Goal: Task Accomplishment & Management: Use online tool/utility

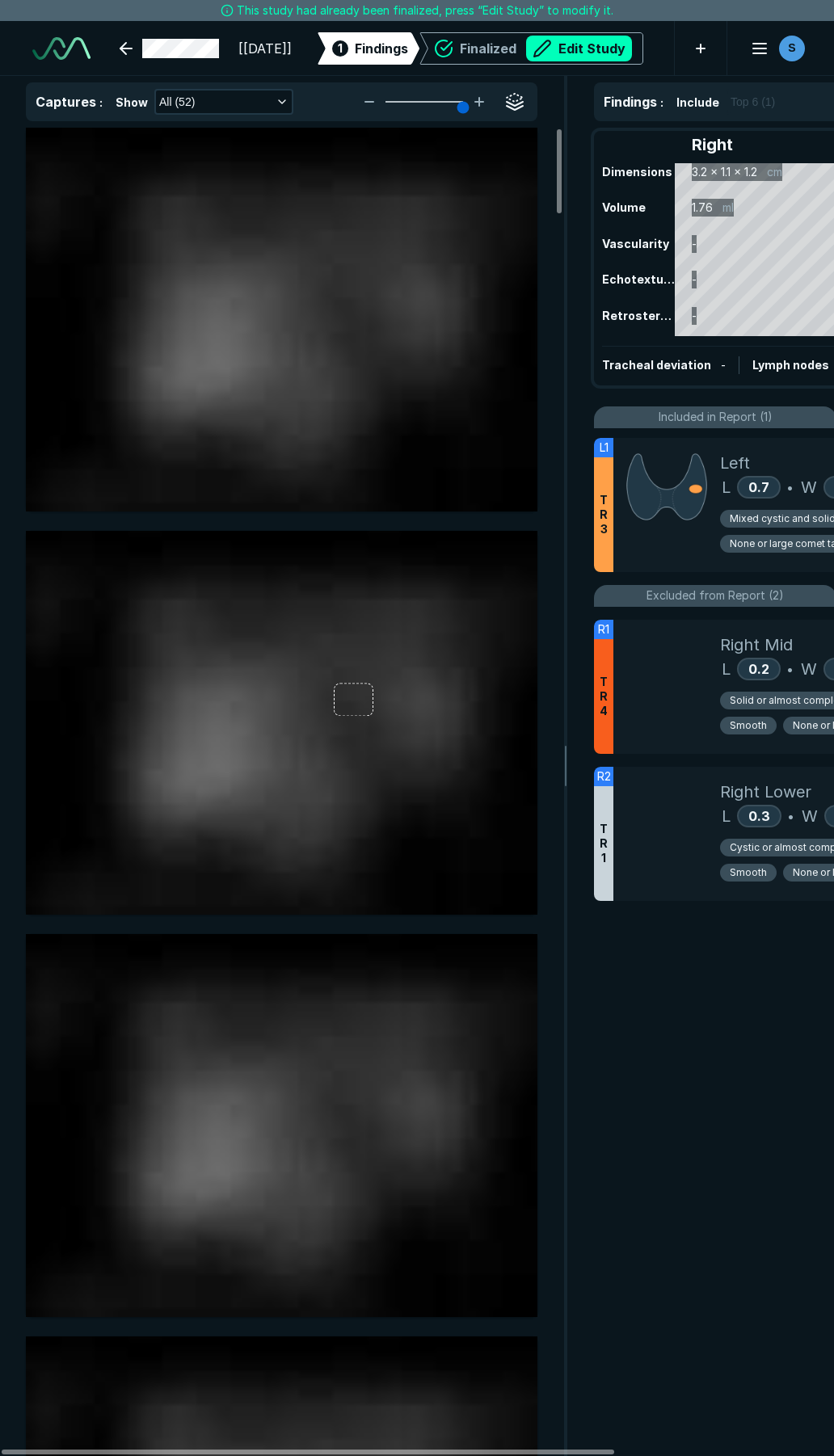
scroll to position [3174, 4363]
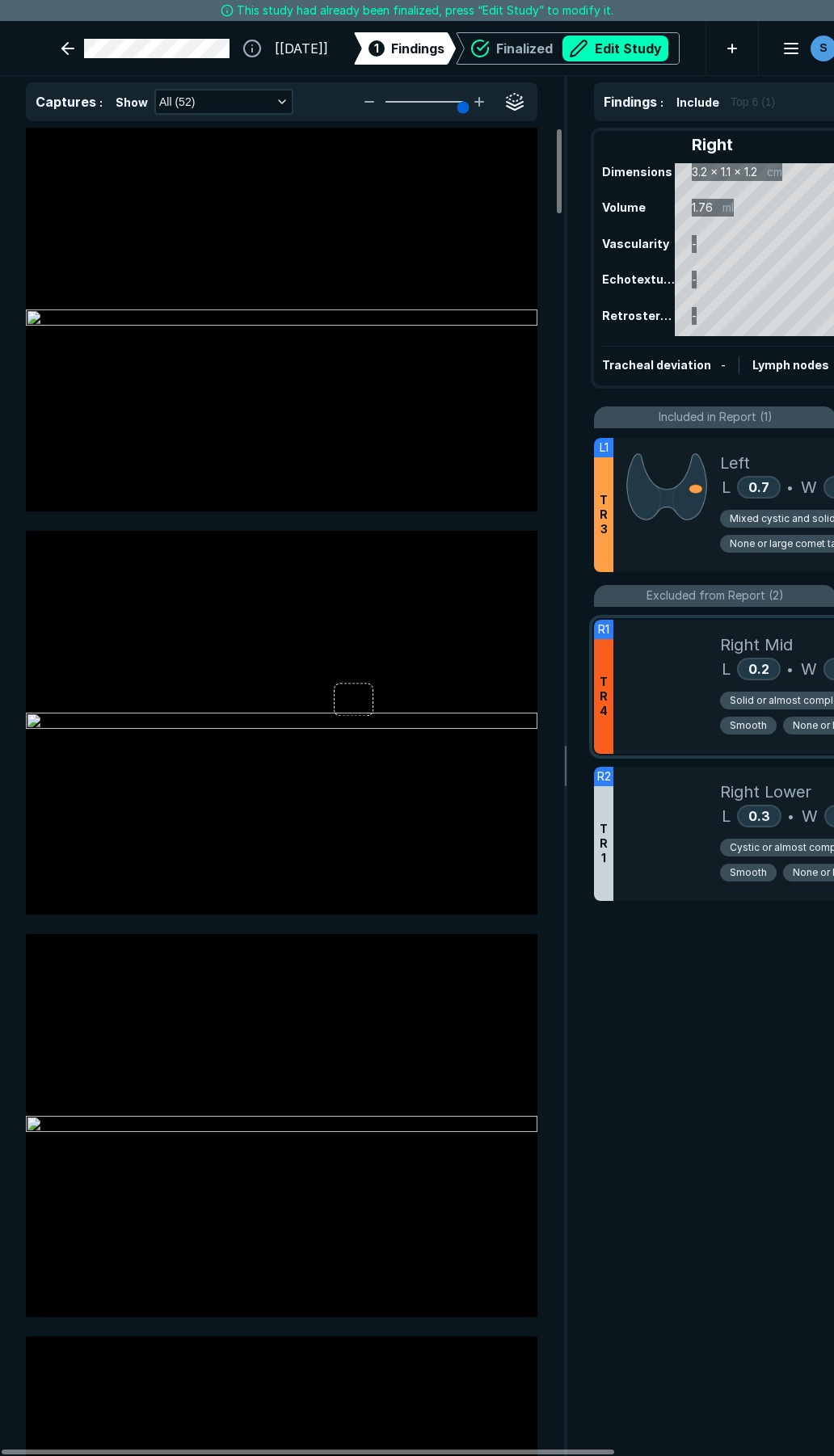
click at [652, 713] on div at bounding box center [666, 687] width 107 height 134
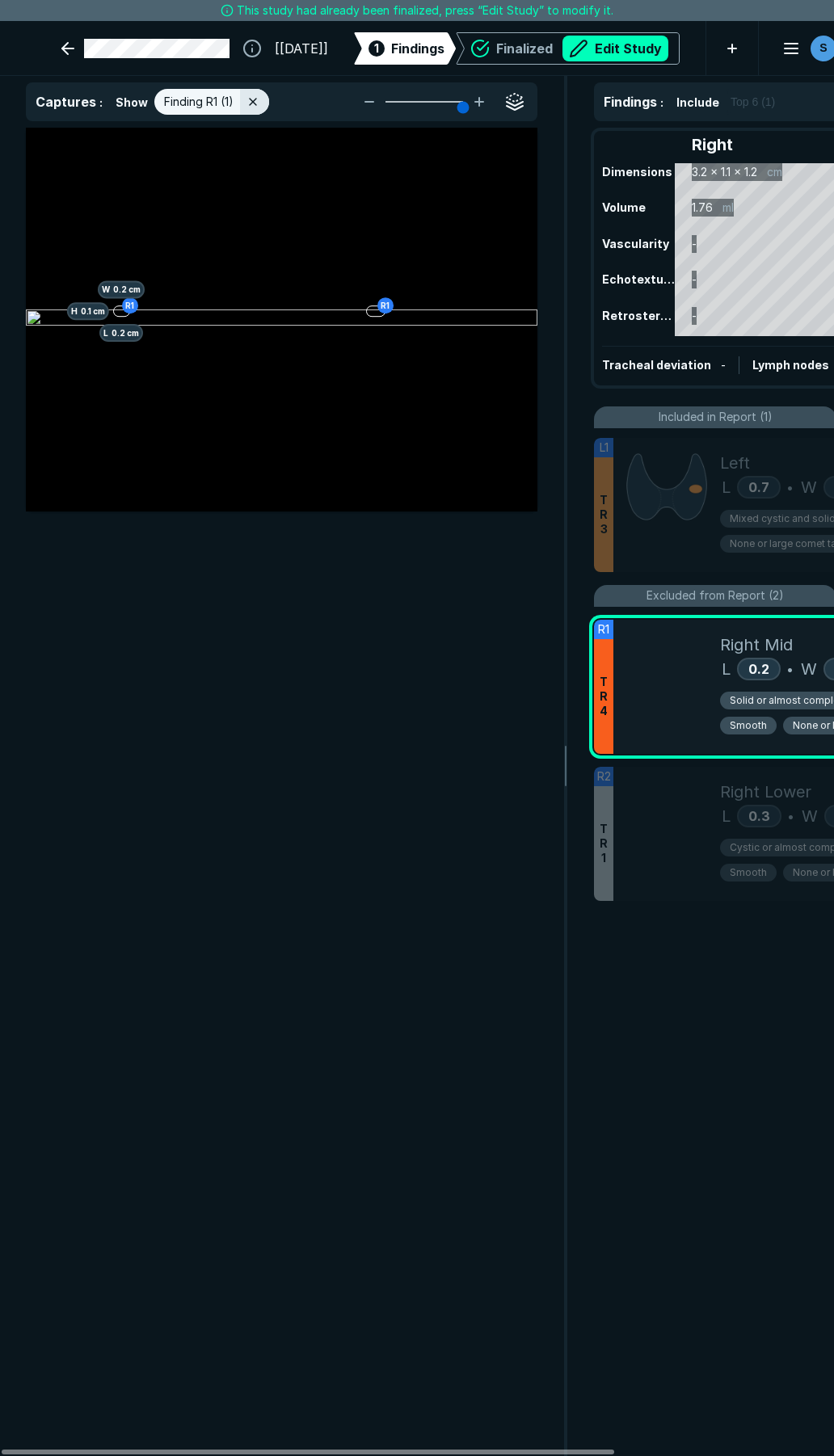
scroll to position [7877, 4352]
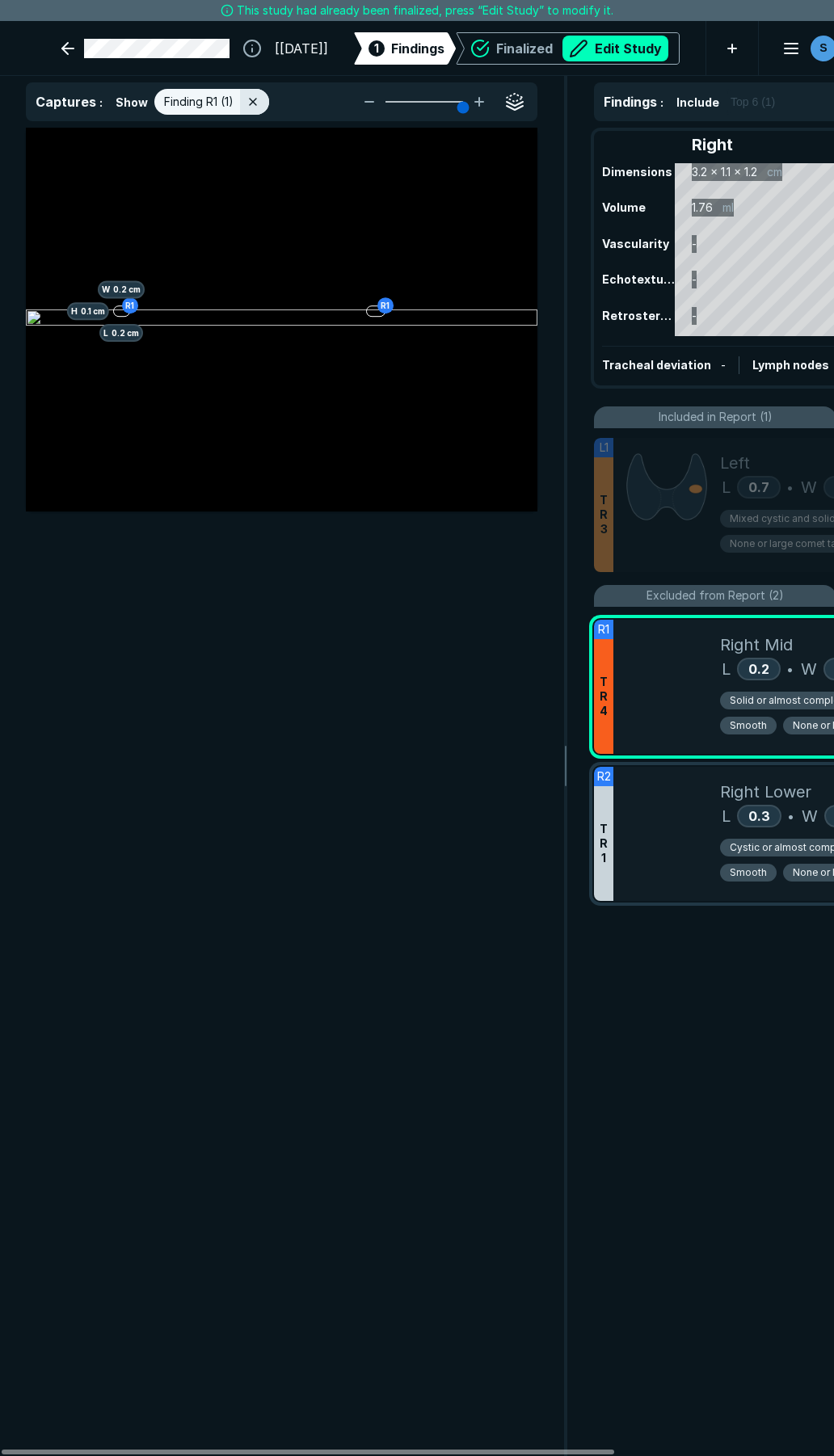
click at [666, 791] on div at bounding box center [666, 833] width 107 height 134
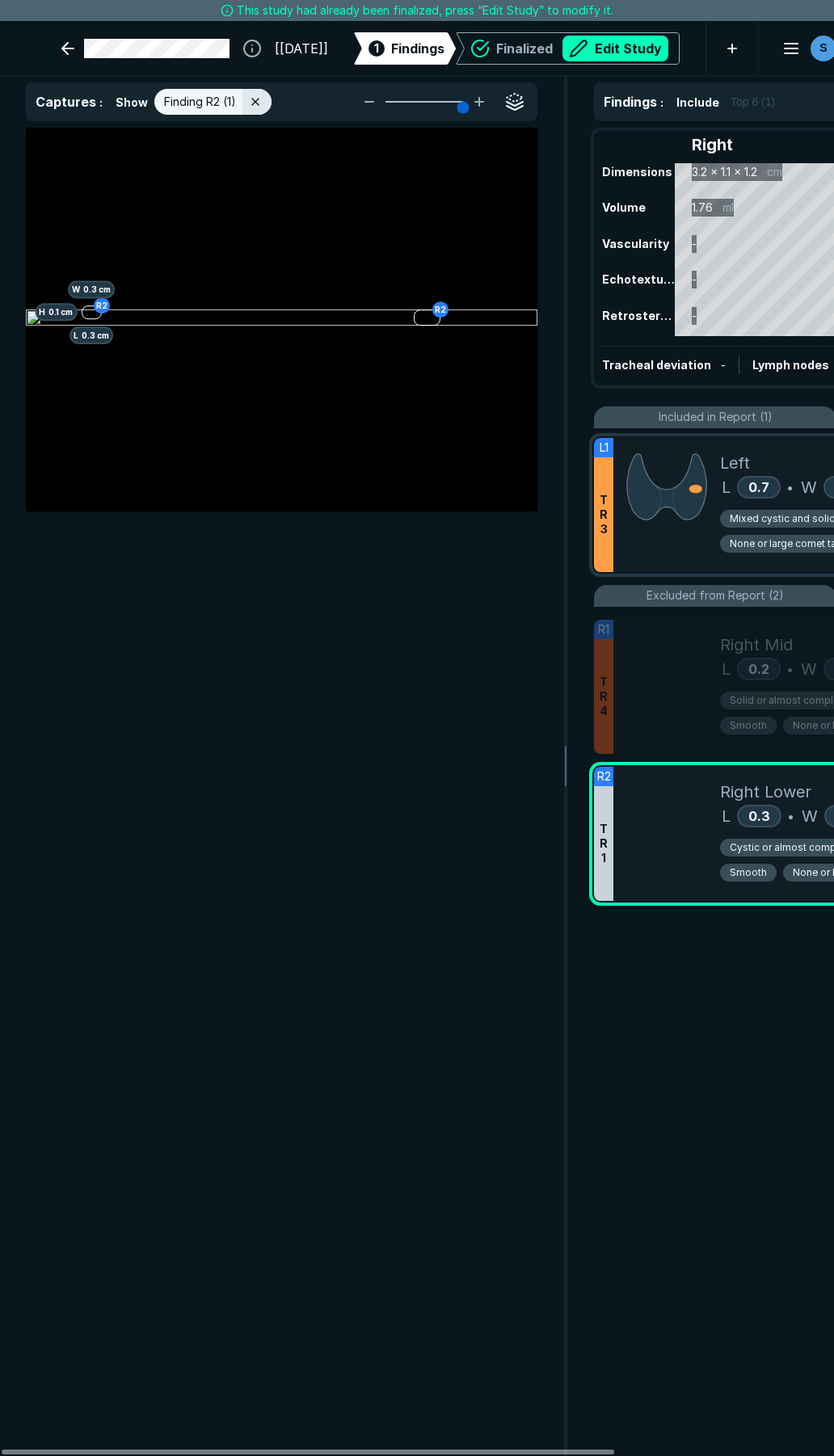
click at [664, 547] on div at bounding box center [666, 505] width 107 height 134
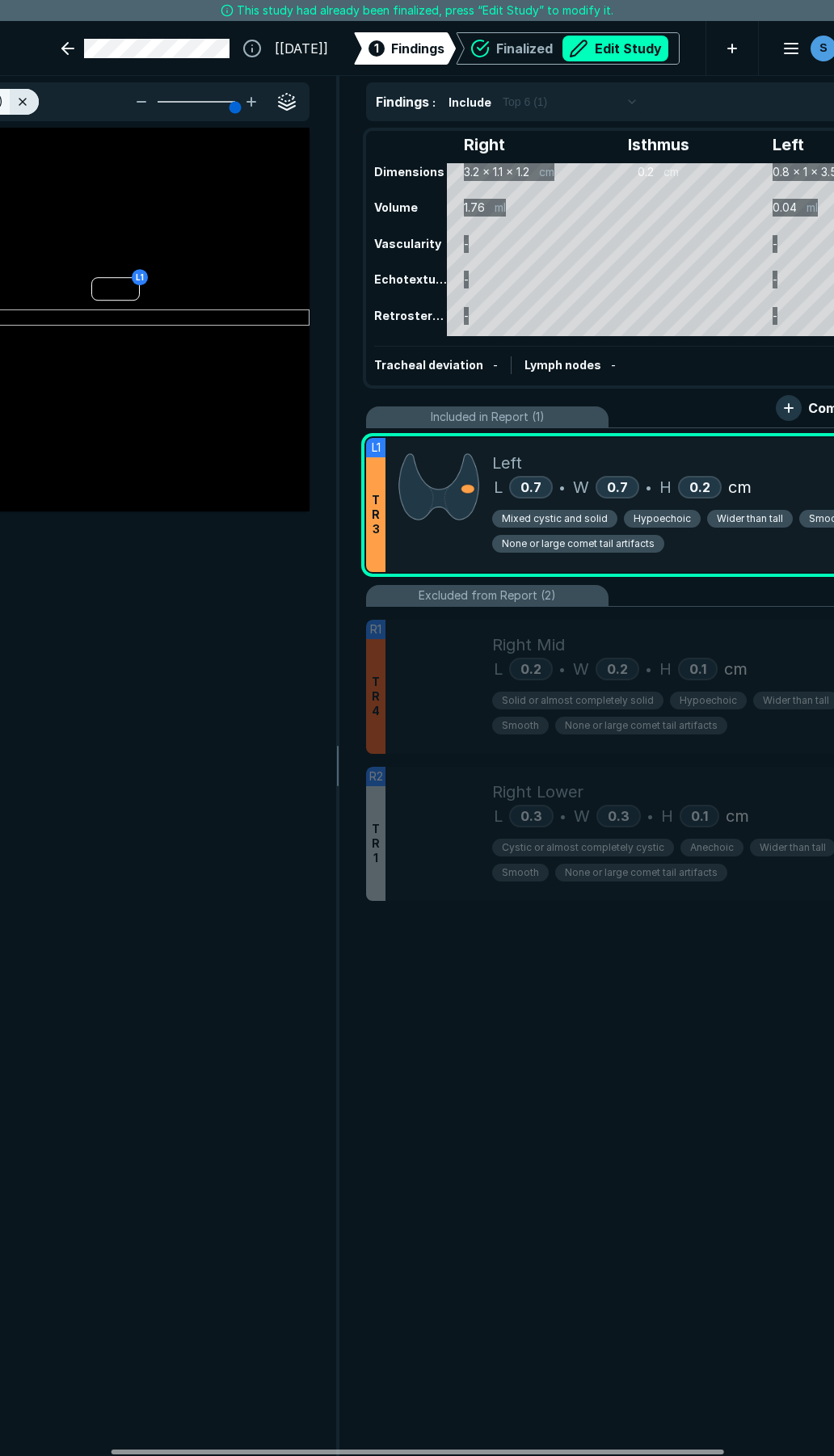
scroll to position [0, 250]
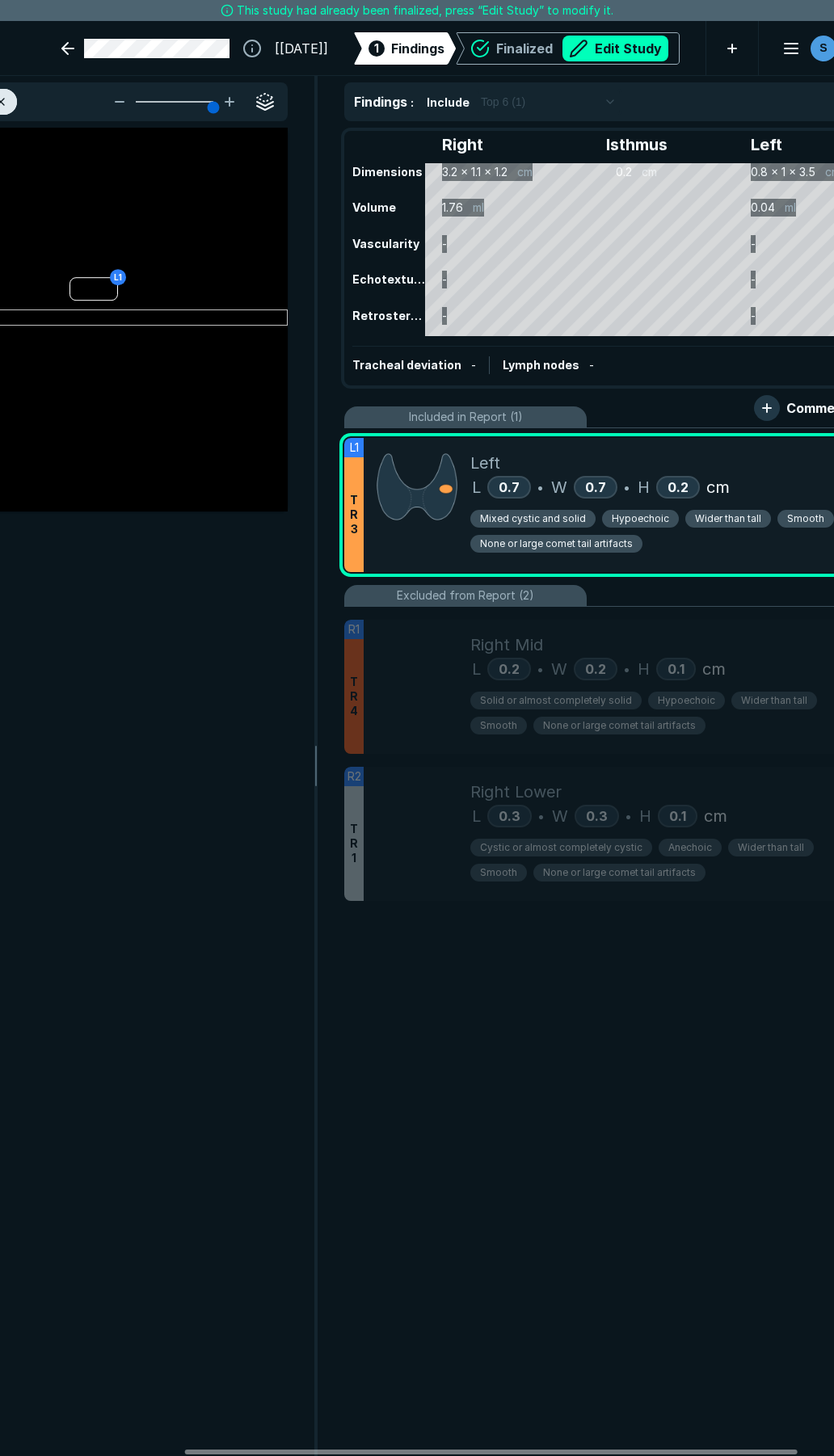
drag, startPoint x: 593, startPoint y: 1451, endPoint x: 761, endPoint y: 1331, distance: 206.5
click at [776, 1449] on div at bounding box center [491, 1451] width 612 height 5
click at [563, 51] on button "Edit Study" at bounding box center [614, 48] width 106 height 26
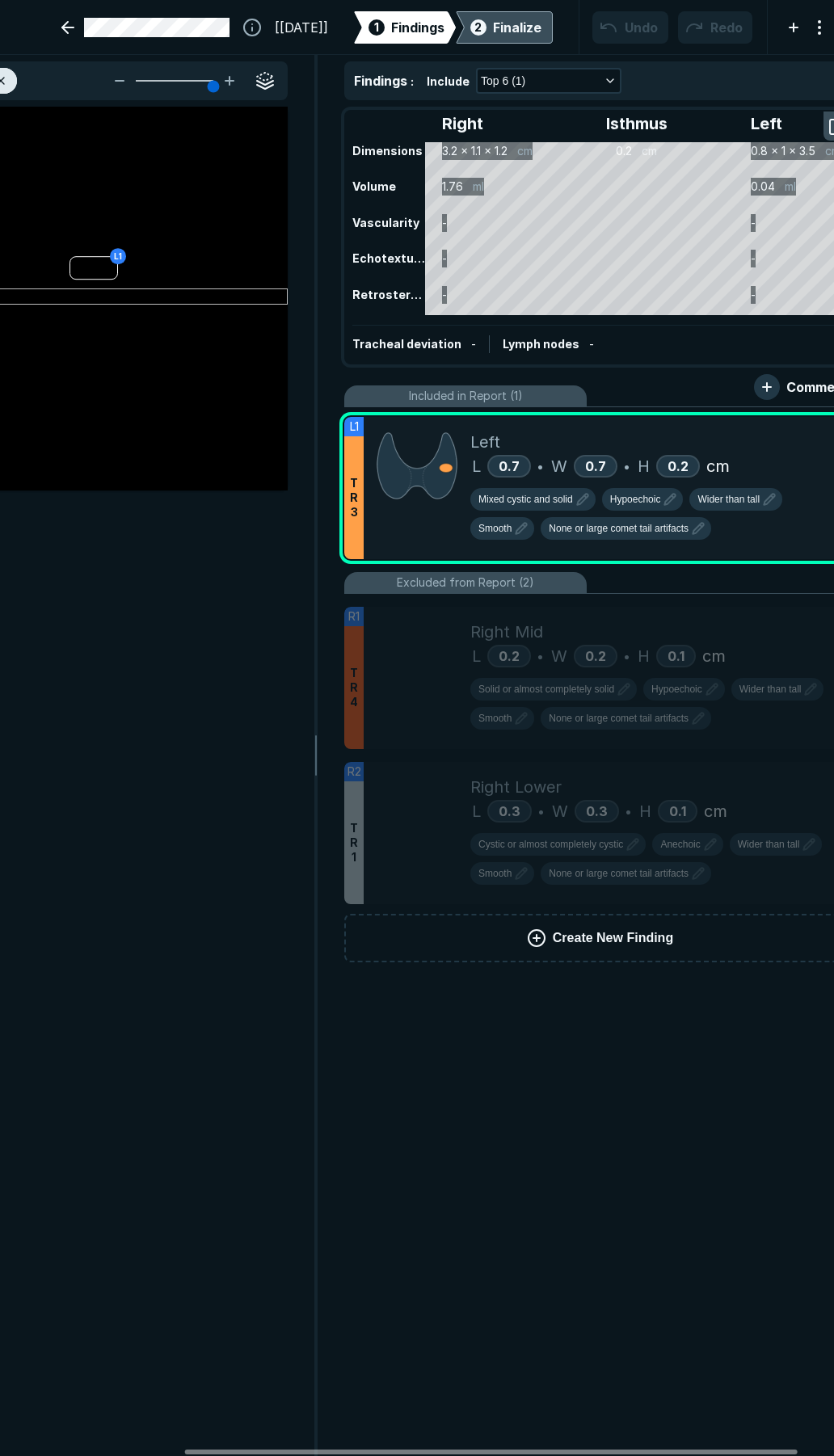
scroll to position [8346, 5828]
click at [543, 498] on span "Mixed cystic and solid" at bounding box center [526, 499] width 95 height 15
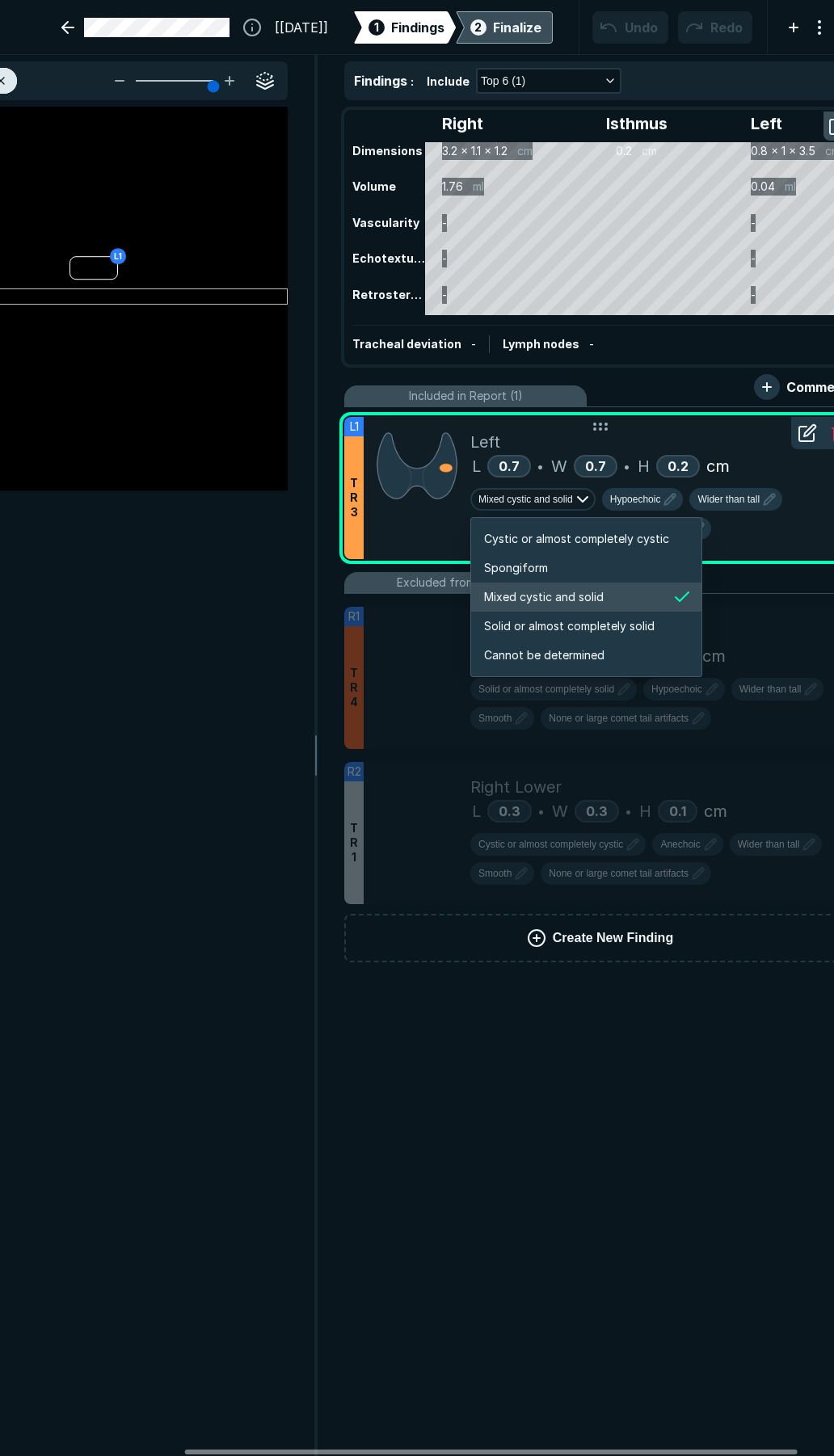
scroll to position [2696, 3103]
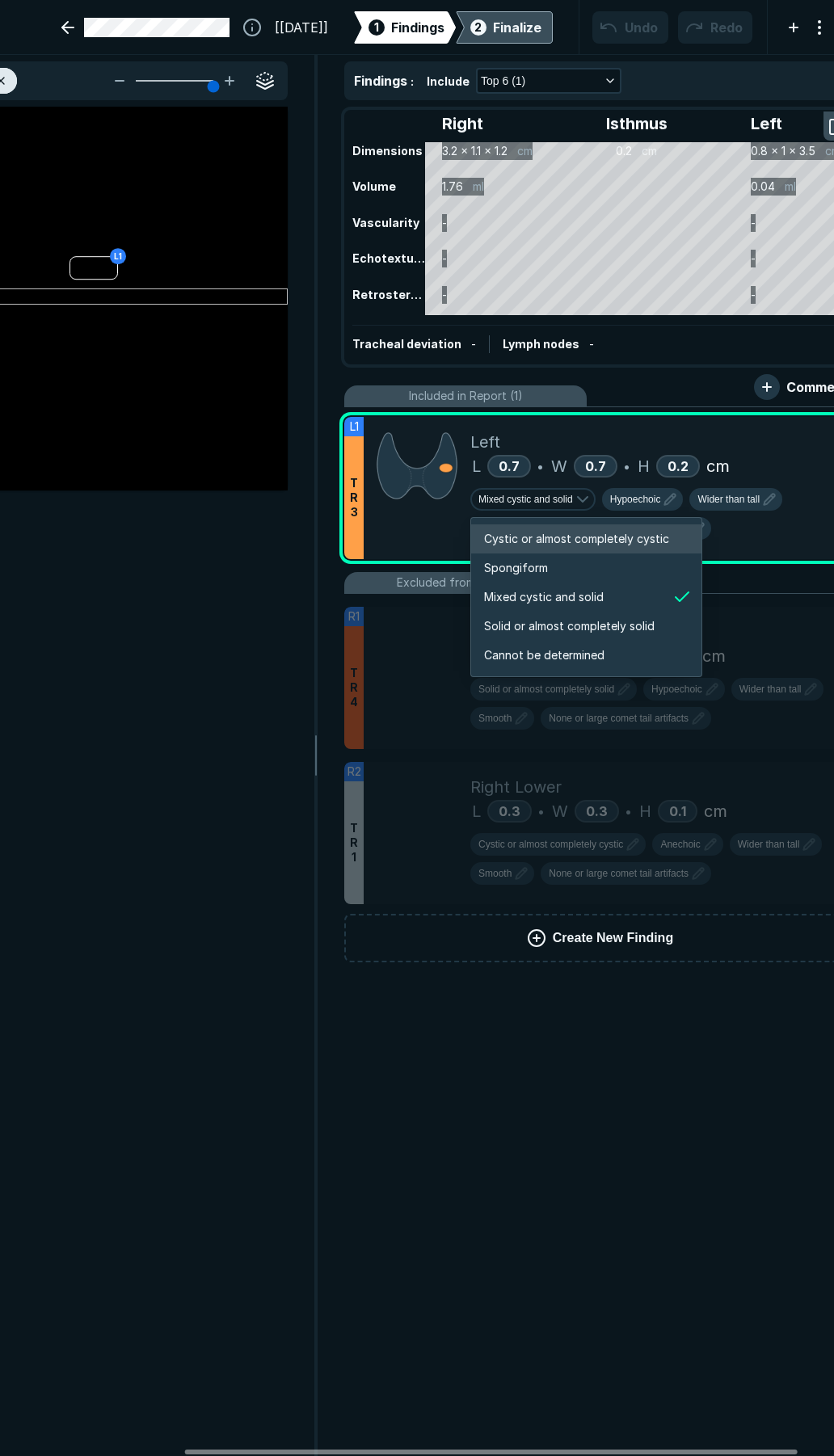
click at [542, 538] on span "Cystic or almost completely cystic" at bounding box center [576, 539] width 185 height 17
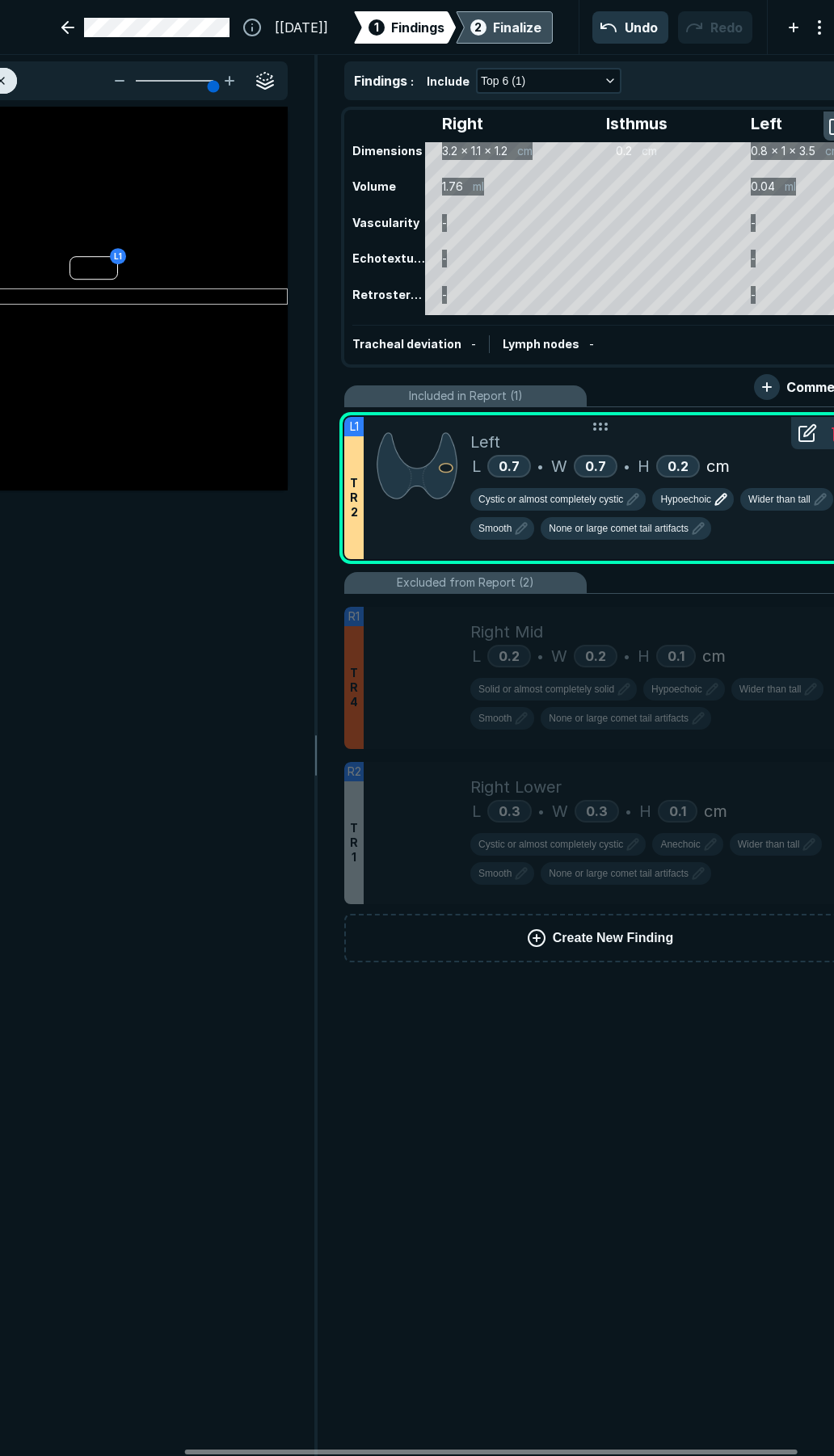
click at [690, 500] on span "Hypoechoic" at bounding box center [685, 499] width 51 height 15
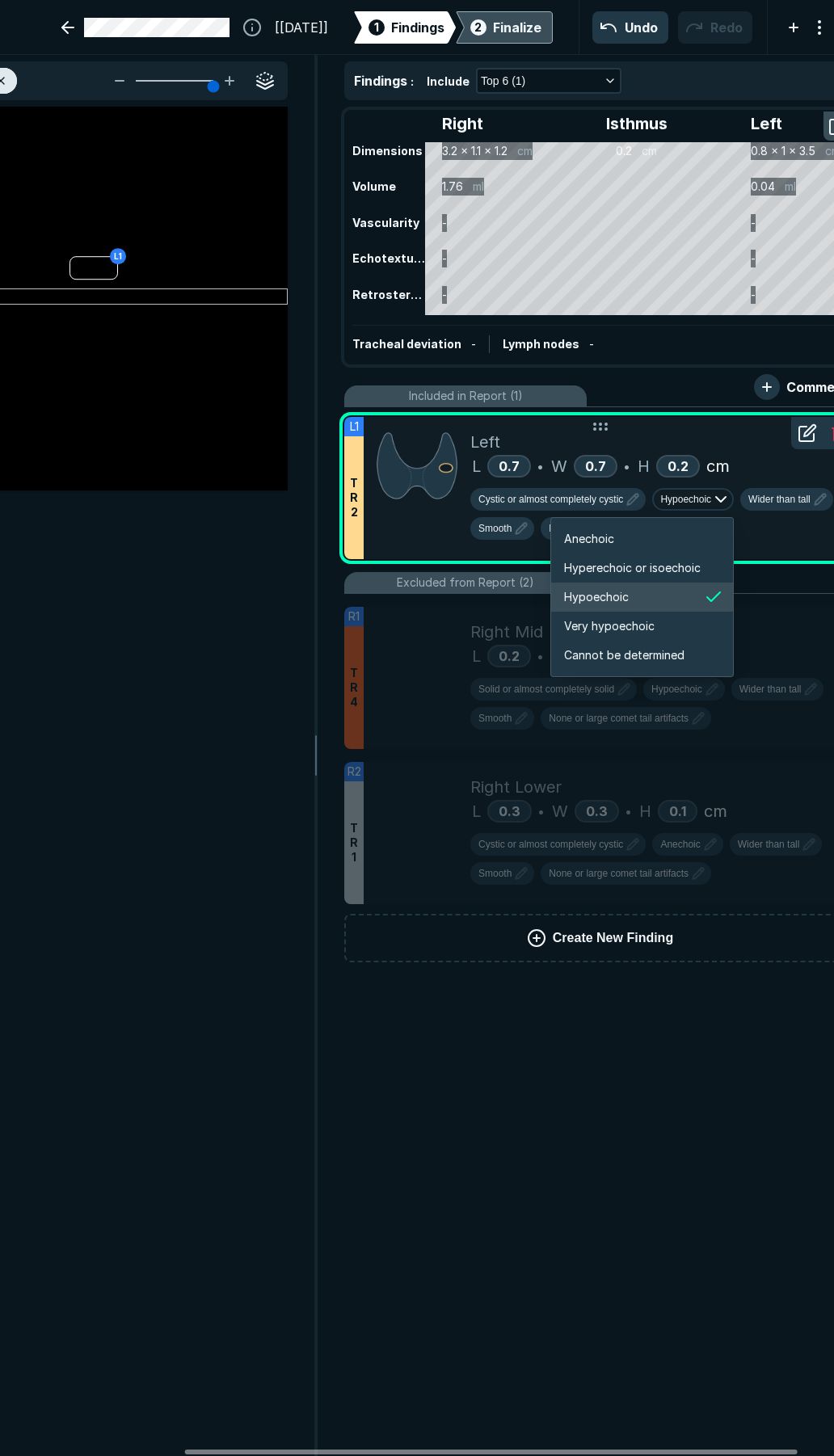
scroll to position [2696, 2895]
click at [666, 567] on span "Hyperechoic or isoechoic" at bounding box center [632, 568] width 137 height 17
